Goal: Task Accomplishment & Management: Use online tool/utility

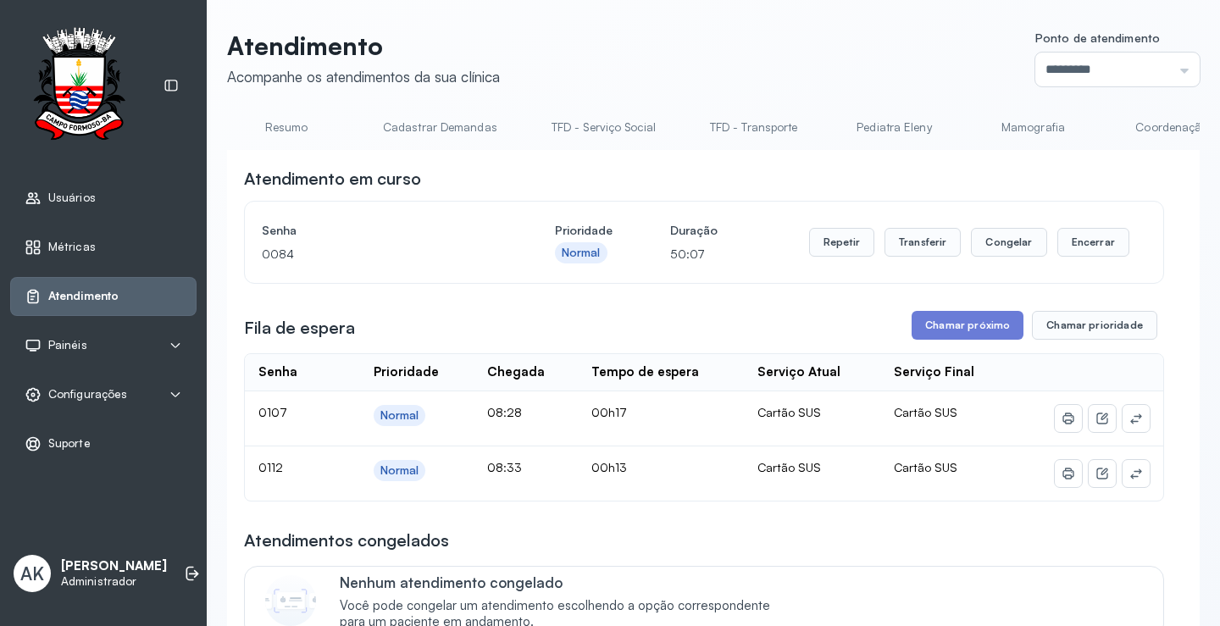
scroll to position [0, 935]
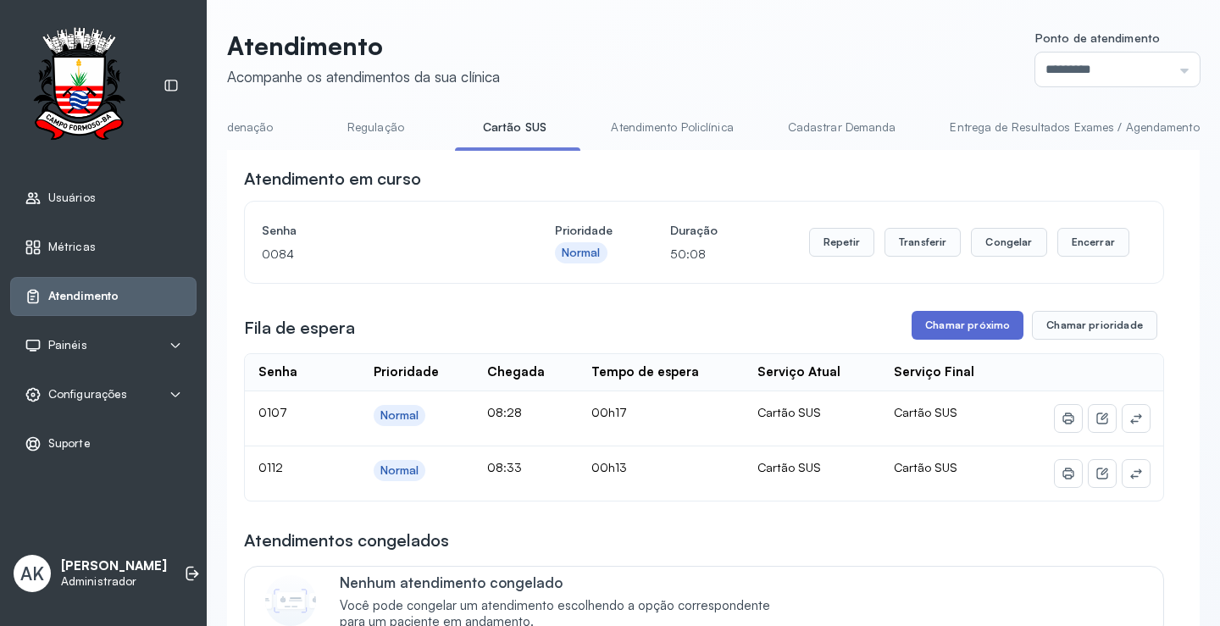
click at [978, 319] on button "Chamar próximo" at bounding box center [967, 325] width 112 height 29
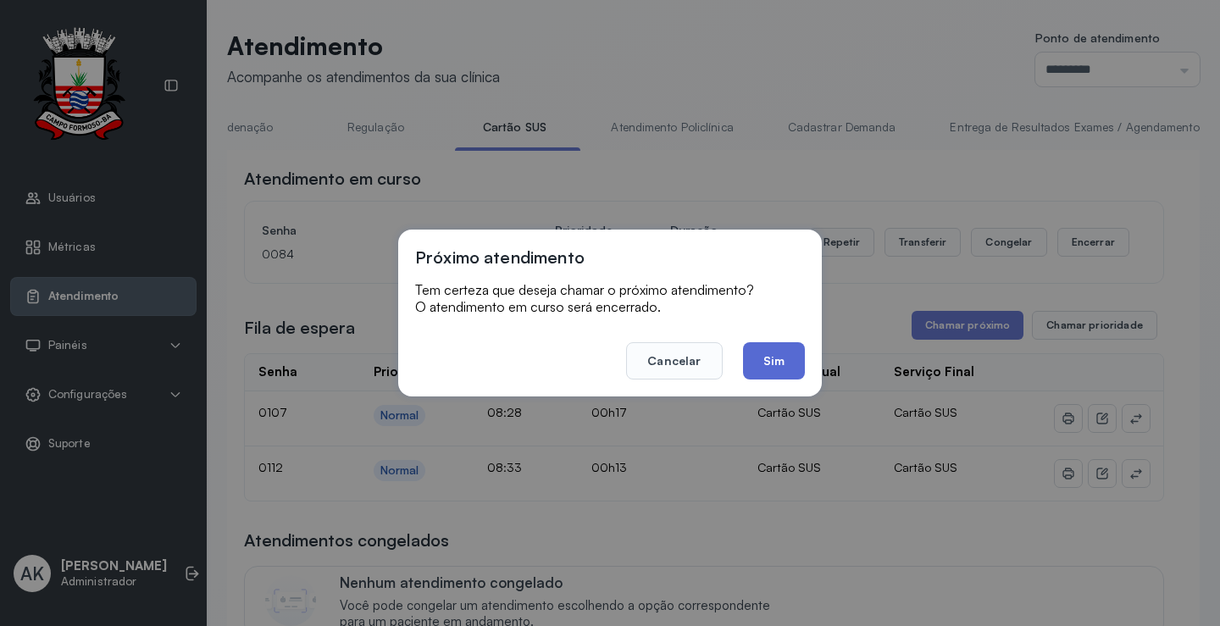
click at [776, 363] on button "Sim" at bounding box center [774, 360] width 62 height 37
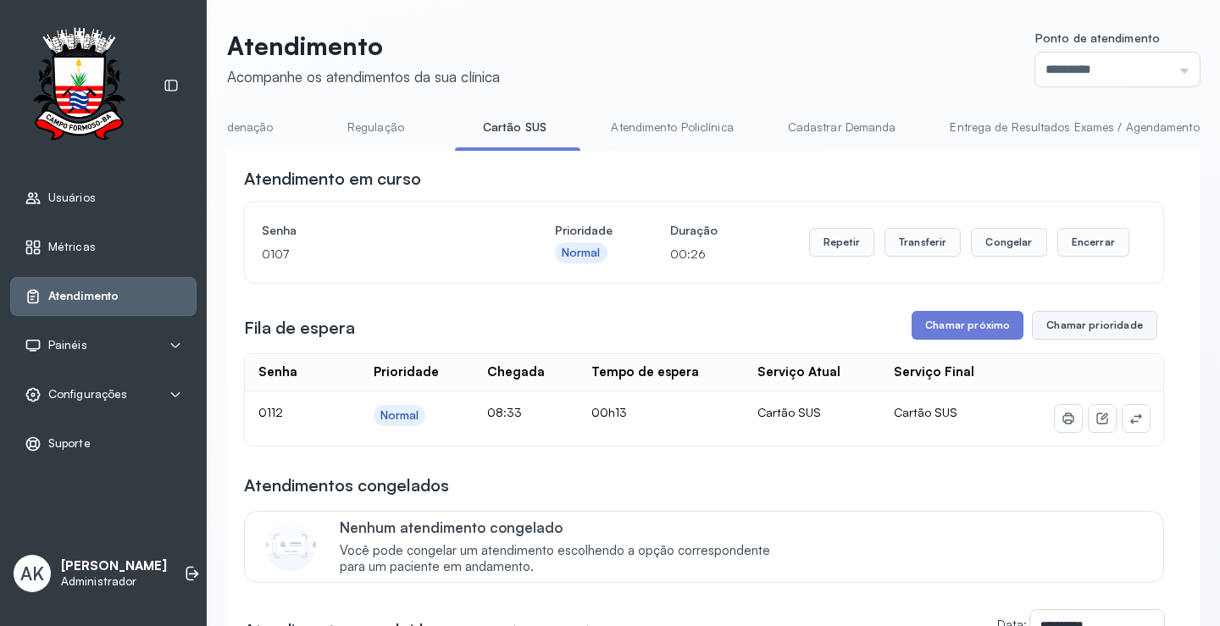
click at [1094, 332] on button "Chamar prioridade" at bounding box center [1094, 325] width 125 height 29
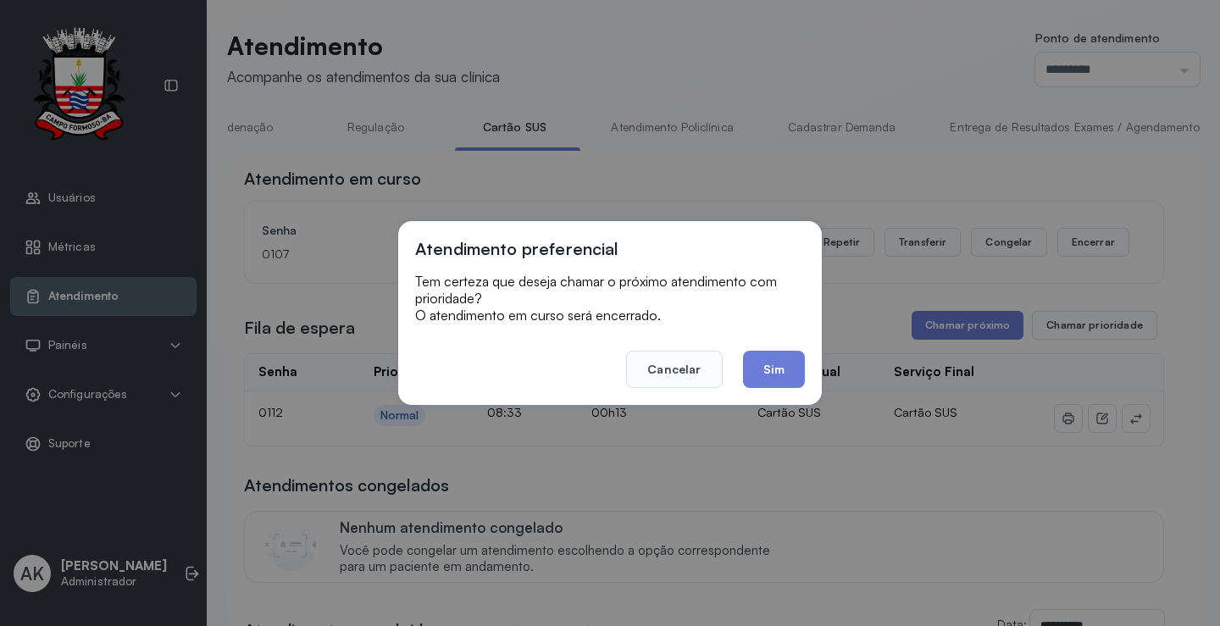
click at [766, 388] on div "Atendimento preferencial Tem certeza que deseja chamar o próximo atendimento co…" at bounding box center [610, 313] width 424 height 184
click at [767, 373] on button "Sim" at bounding box center [774, 369] width 62 height 37
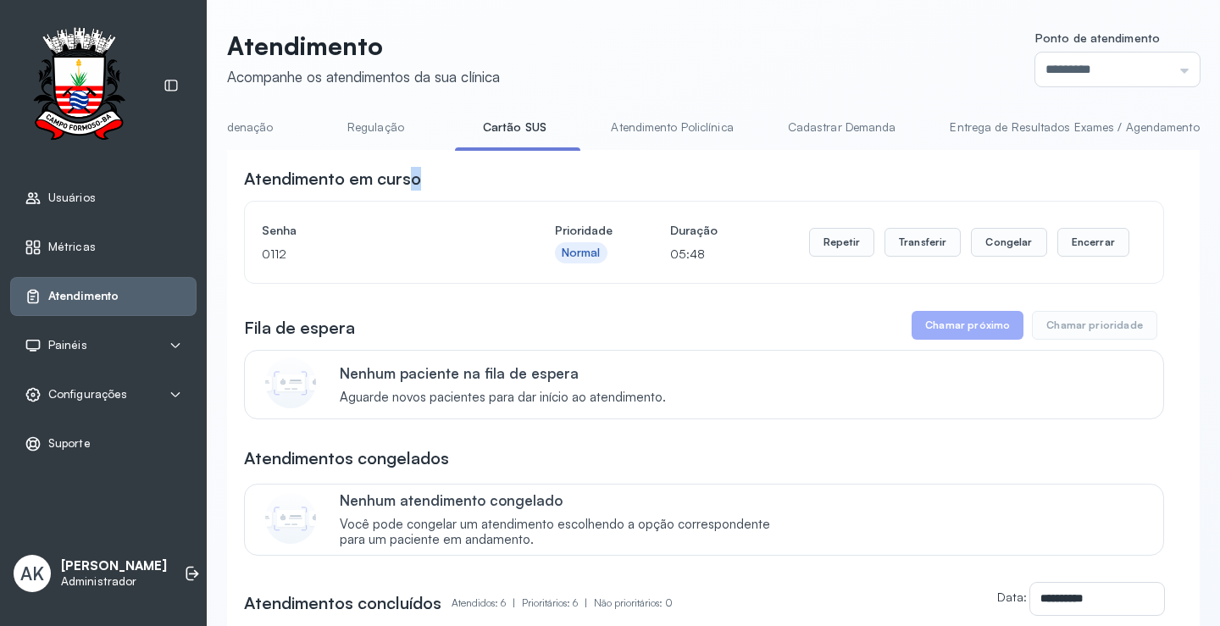
drag, startPoint x: 500, startPoint y: 156, endPoint x: 410, endPoint y: 162, distance: 90.0
click at [410, 163] on div "**********" at bounding box center [713, 628] width 972 height 956
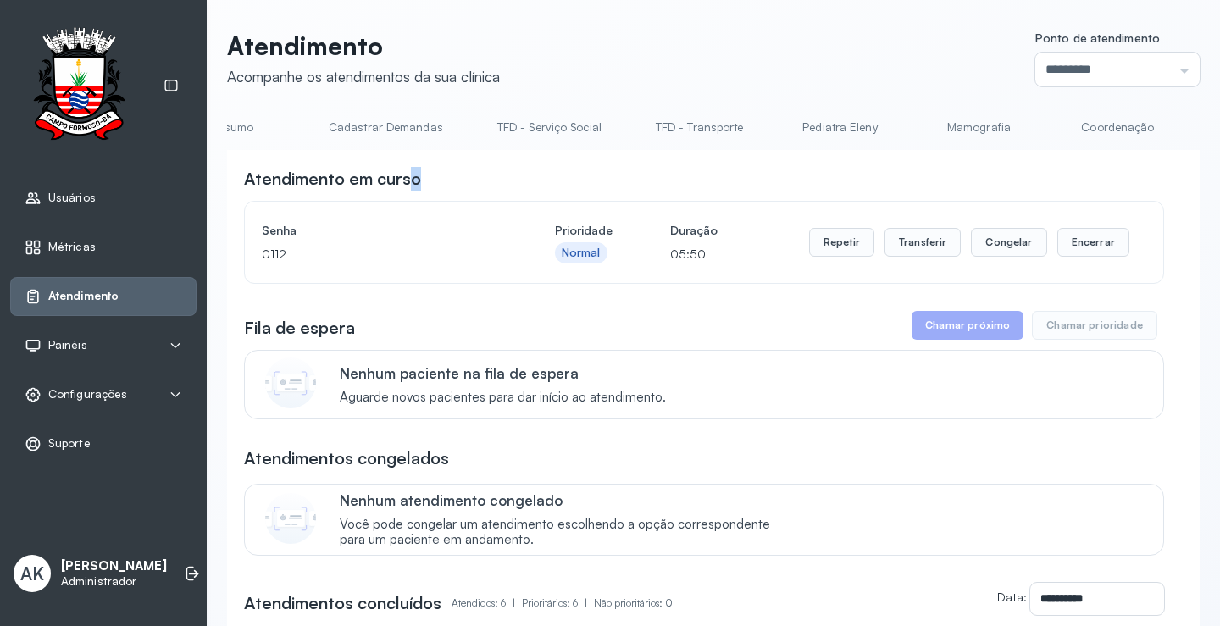
scroll to position [0, 0]
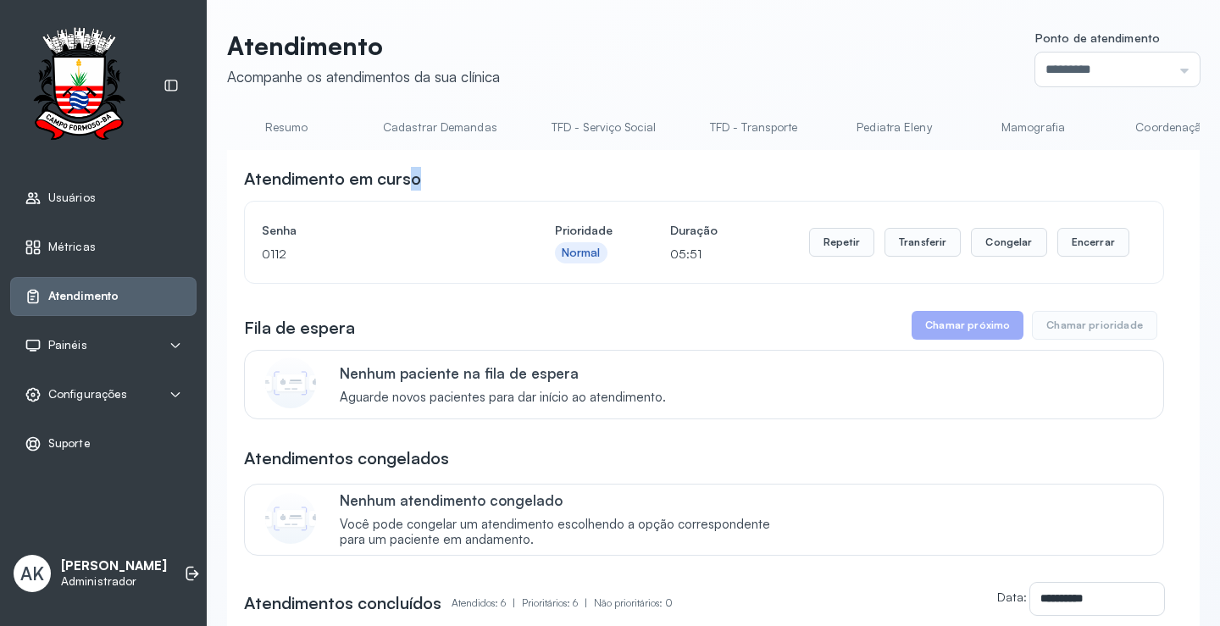
click at [281, 130] on link "Resumo" at bounding box center [286, 128] width 119 height 28
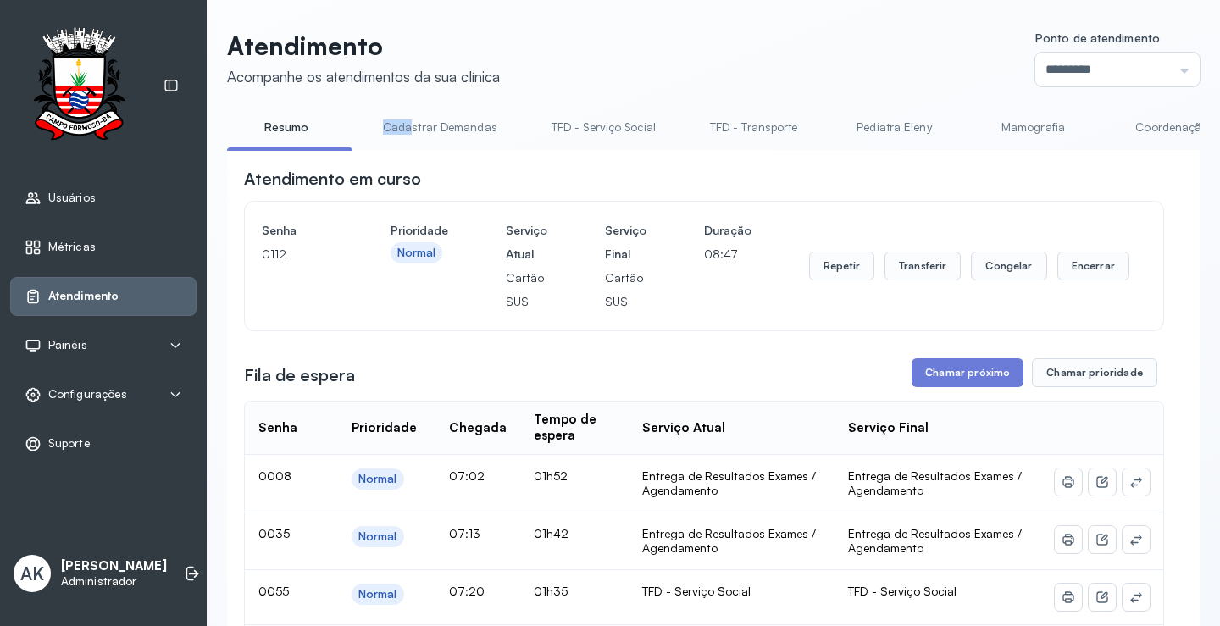
drag, startPoint x: 366, startPoint y: 150, endPoint x: 411, endPoint y: 151, distance: 44.9
click at [411, 151] on div "Resumo Cadastrar Demandas TFD - Serviço Social TFD - Transporte Pediatra Eleny …" at bounding box center [713, 133] width 972 height 38
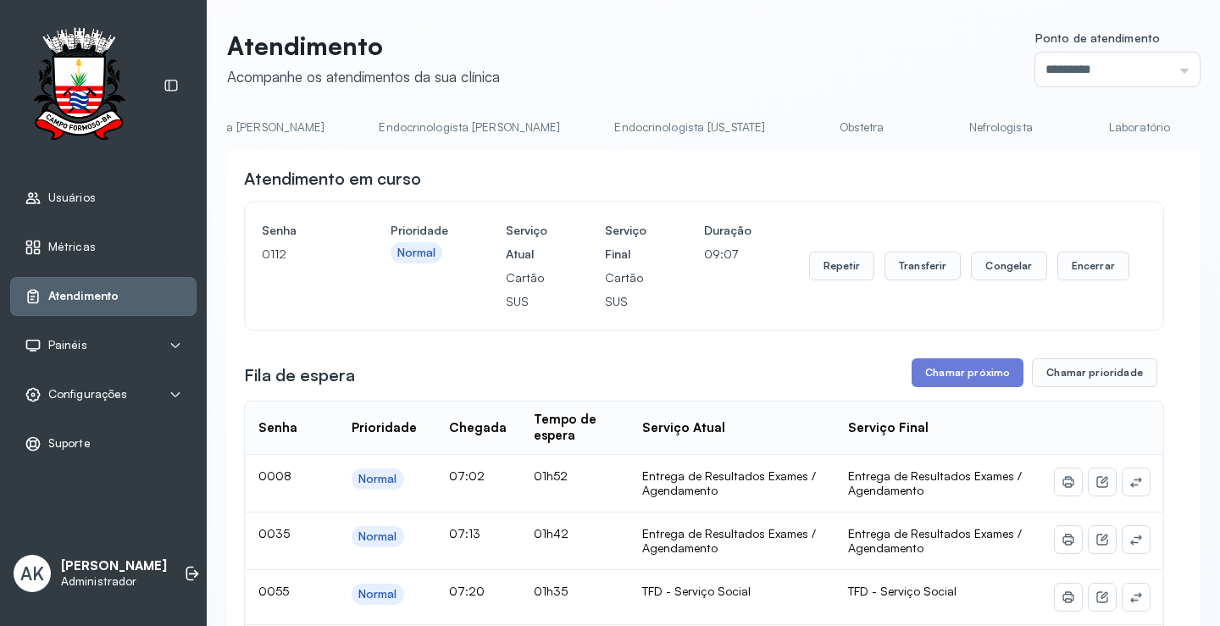
scroll to position [0, 3115]
click at [186, 567] on icon at bounding box center [190, 574] width 8 height 14
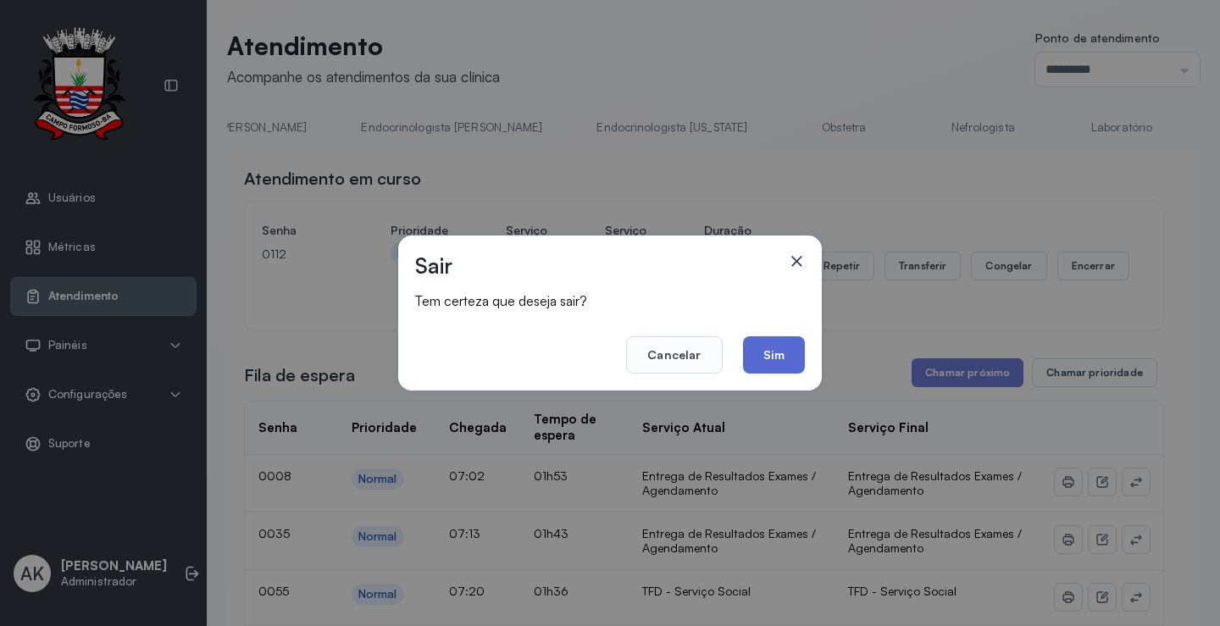
click at [773, 359] on button "Sim" at bounding box center [774, 354] width 62 height 37
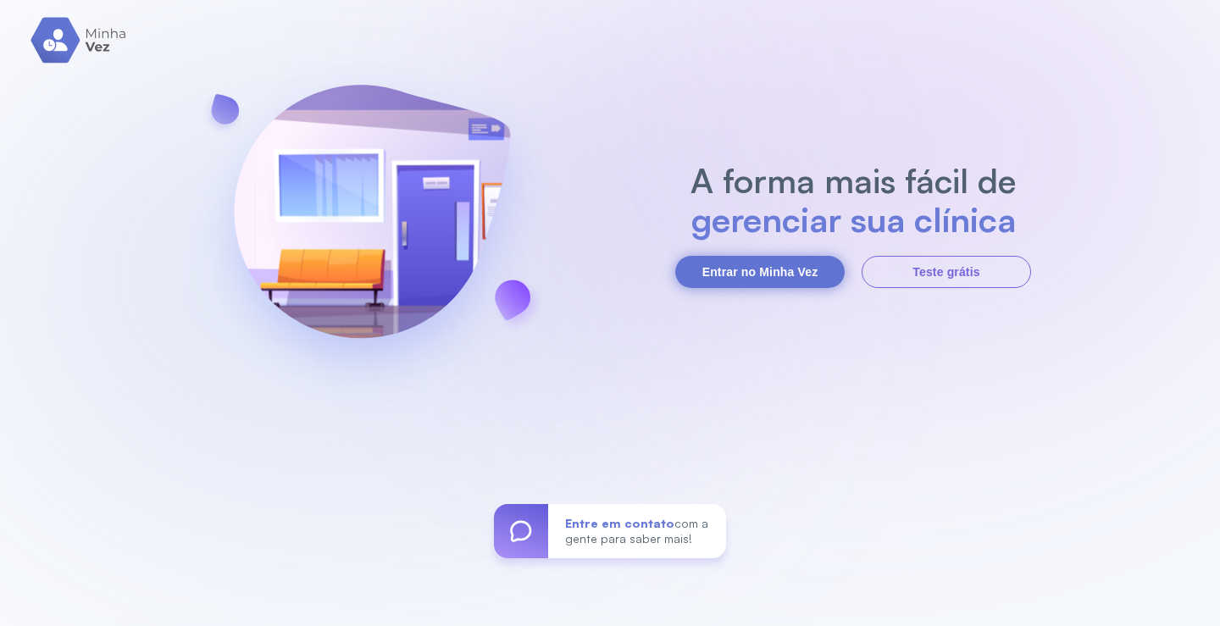
click at [784, 259] on button "Entrar no Minha Vez" at bounding box center [759, 272] width 169 height 32
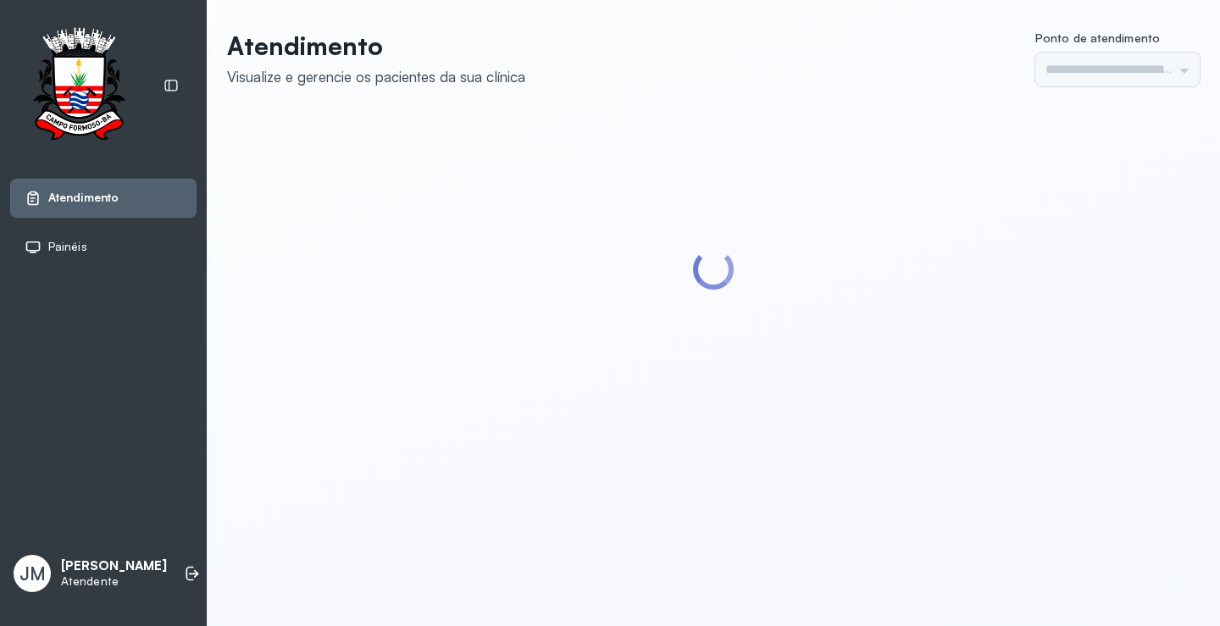
type input "*********"
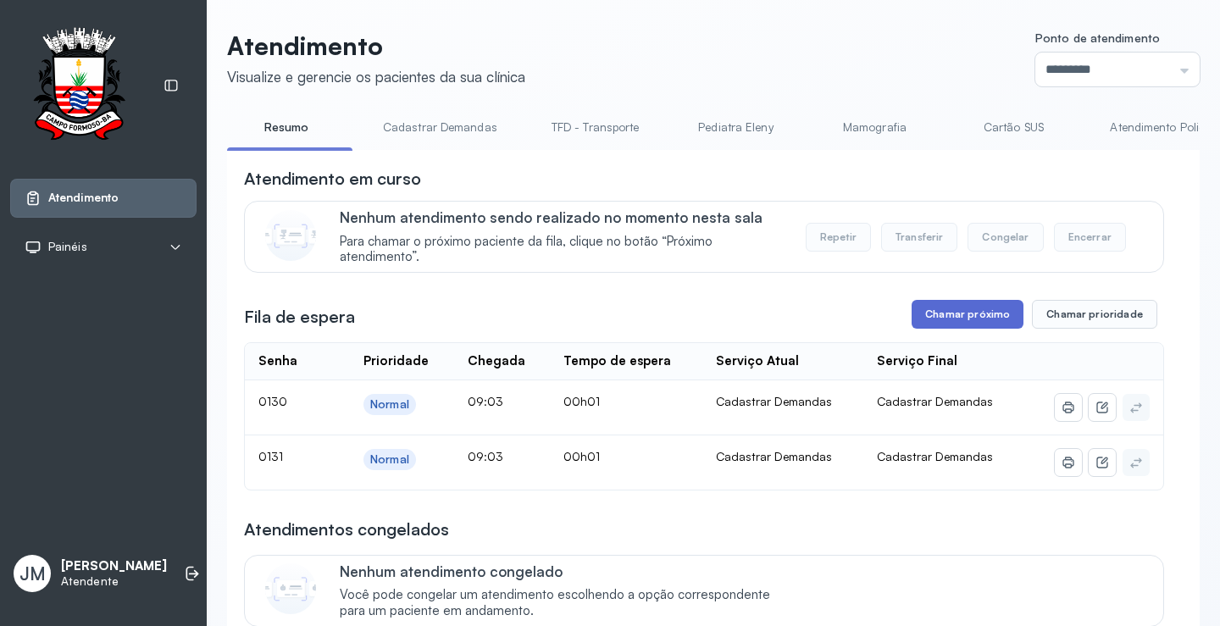
click at [972, 329] on button "Chamar próximo" at bounding box center [967, 314] width 112 height 29
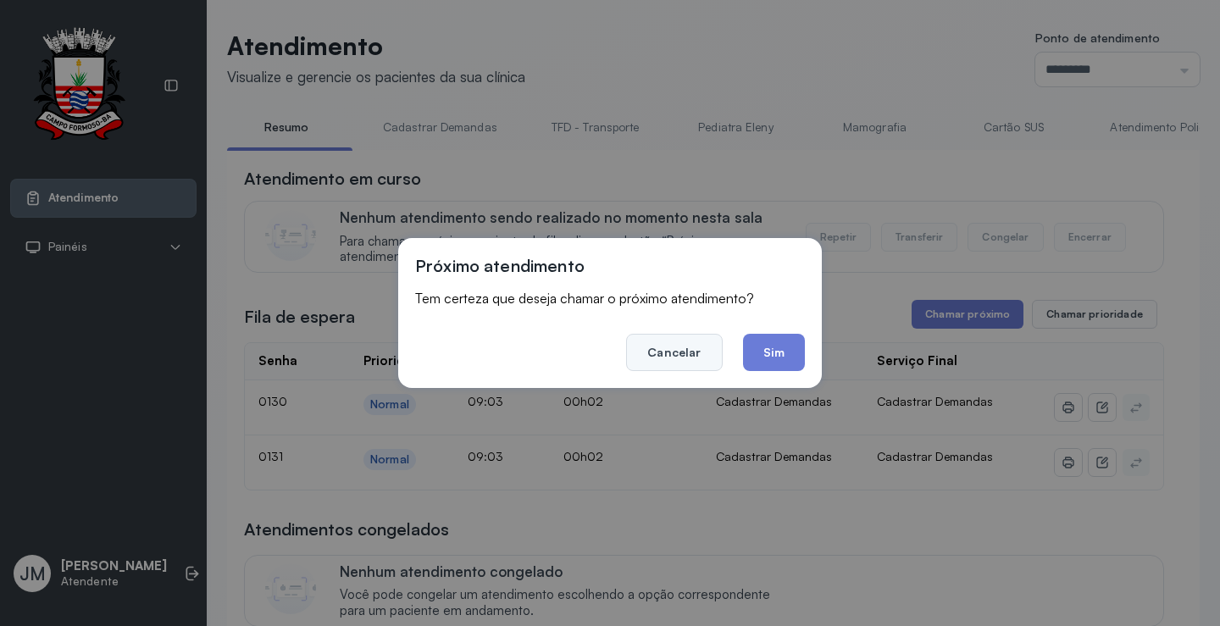
click at [670, 349] on button "Cancelar" at bounding box center [674, 352] width 96 height 37
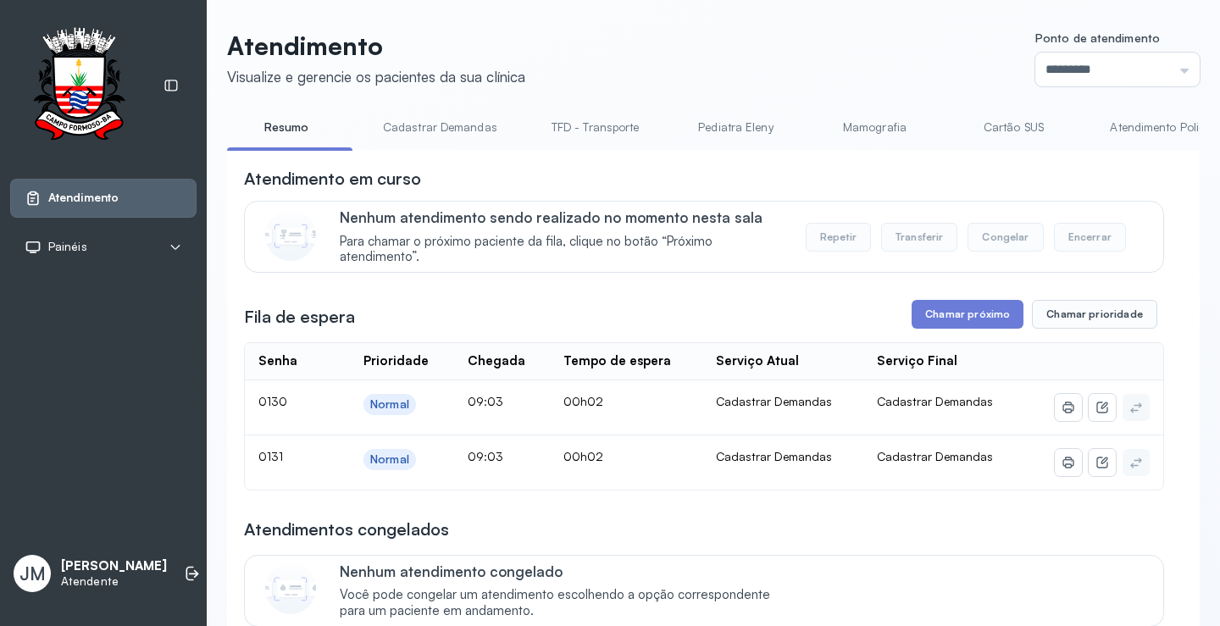
click at [1022, 121] on link "Cartão SUS" at bounding box center [1013, 128] width 119 height 28
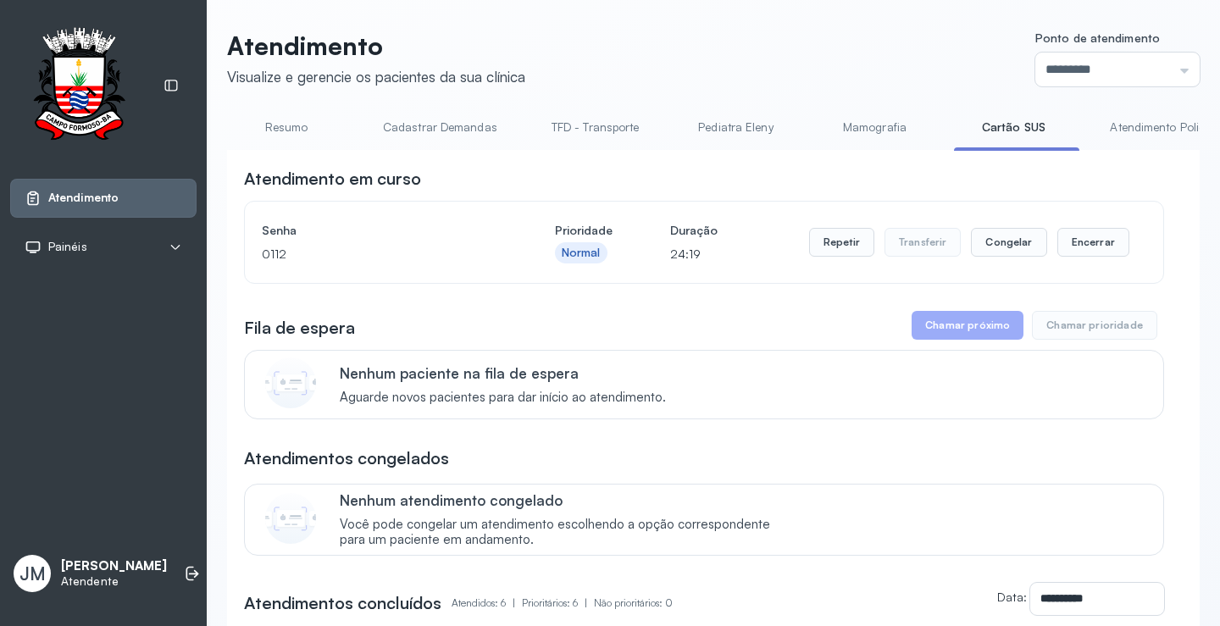
click at [284, 136] on link "Resumo" at bounding box center [286, 128] width 119 height 28
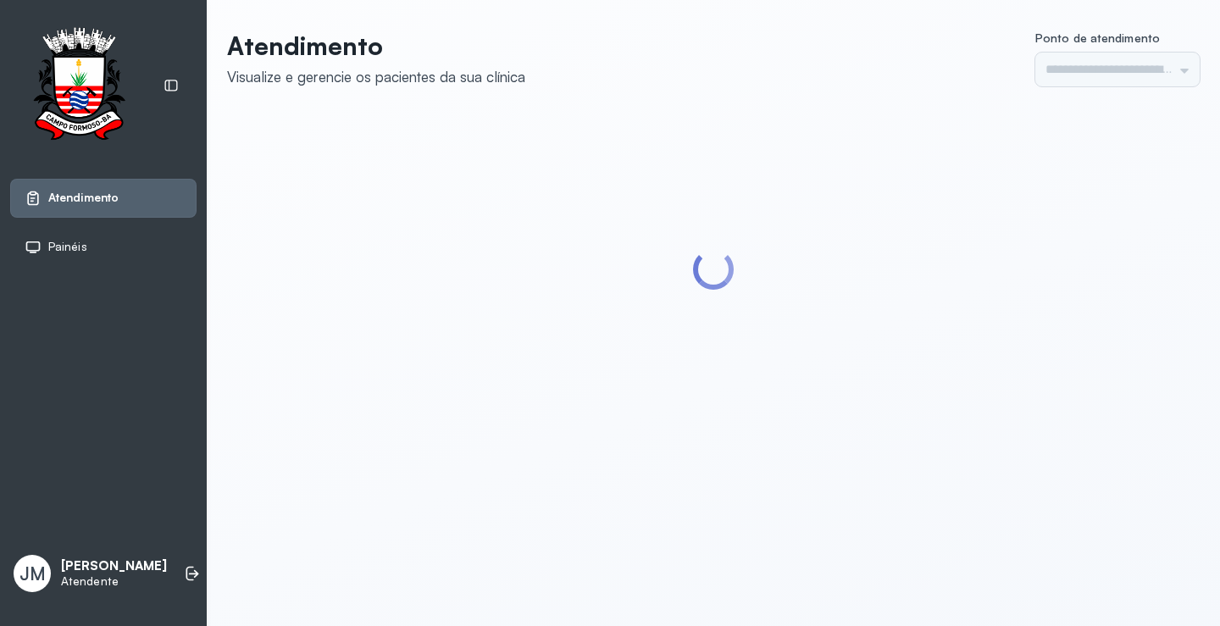
type input "*********"
